Goal: Task Accomplishment & Management: Manage account settings

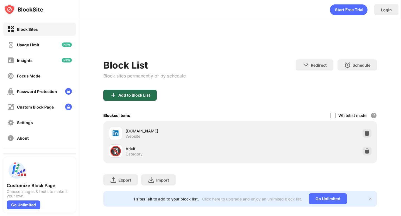
click at [133, 91] on div "Add to Block List" at bounding box center [129, 95] width 53 height 11
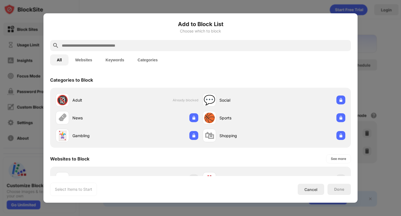
click at [131, 49] on input "text" at bounding box center [204, 45] width 287 height 7
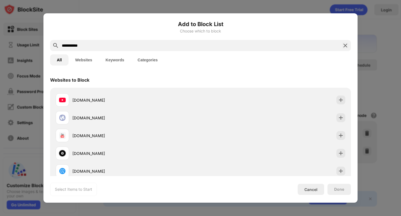
type input "**********"
click at [130, 96] on div "youtube.com" at bounding box center [128, 99] width 145 height 13
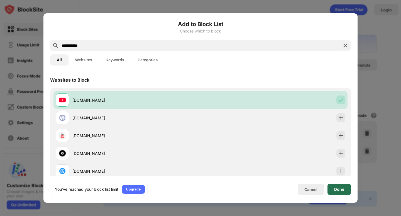
click at [347, 191] on div "Done" at bounding box center [338, 189] width 23 height 11
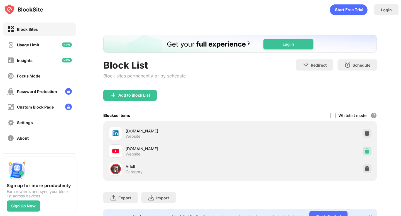
click at [366, 152] on img at bounding box center [367, 152] width 6 height 6
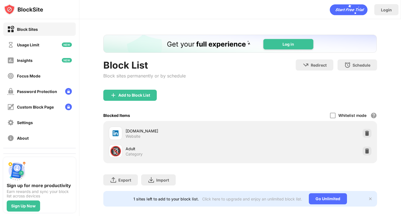
click at [134, 93] on div "Add to Block List" at bounding box center [129, 95] width 53 height 11
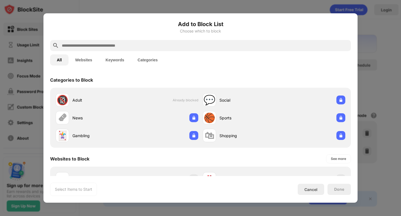
click at [127, 43] on input "text" at bounding box center [204, 45] width 287 height 7
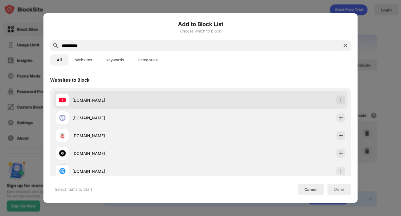
type input "**********"
click at [155, 95] on div "[DOMAIN_NAME]" at bounding box center [128, 99] width 145 height 13
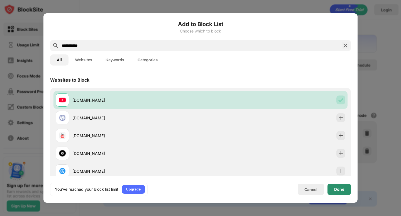
click at [336, 189] on div "Done" at bounding box center [339, 189] width 10 height 4
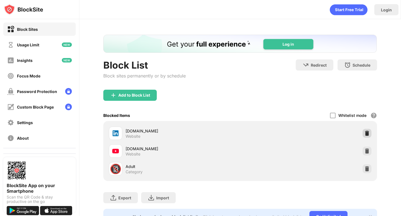
click at [364, 136] on img at bounding box center [367, 134] width 6 height 6
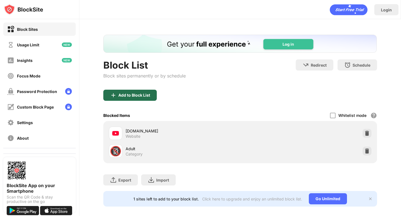
click at [127, 95] on div "Add to Block List" at bounding box center [134, 95] width 32 height 4
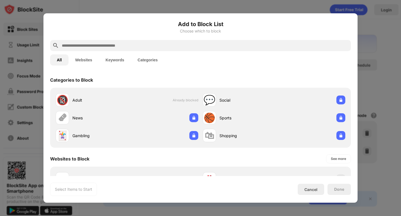
click at [118, 46] on input "text" at bounding box center [204, 45] width 287 height 7
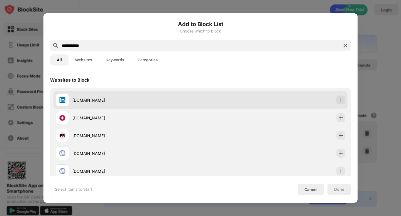
type input "**********"
click at [149, 98] on div "[DOMAIN_NAME]" at bounding box center [136, 100] width 128 height 6
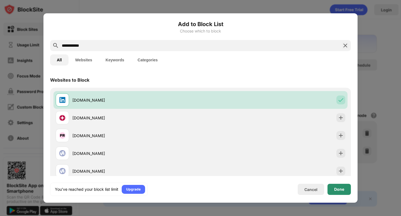
click at [342, 189] on div "Done" at bounding box center [339, 189] width 10 height 4
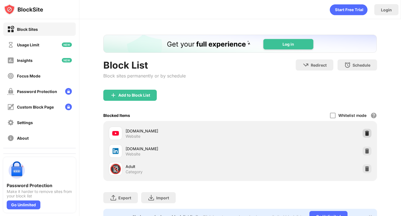
click at [365, 130] on div at bounding box center [366, 133] width 9 height 9
